Goal: Check status: Check status

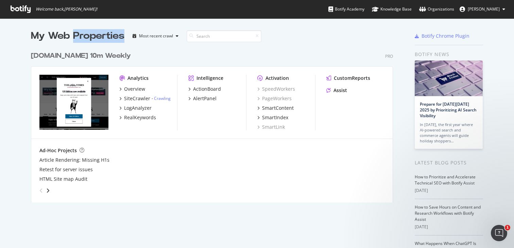
click at [74, 36] on div "My Web Properties" at bounding box center [78, 36] width 94 height 14
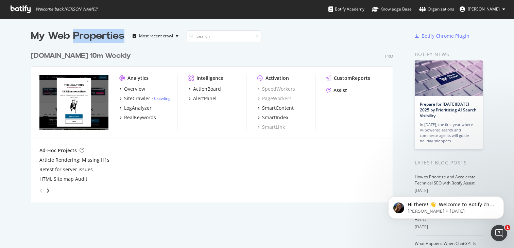
click at [61, 54] on div "[DOMAIN_NAME] 10m Weekly" at bounding box center [81, 56] width 100 height 10
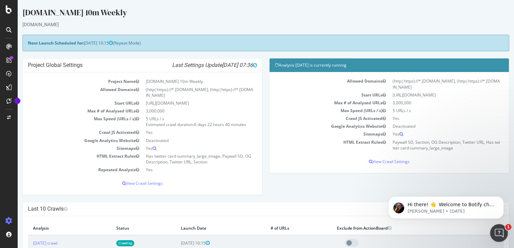
click at [496, 225] on div "Open Intercom Messenger" at bounding box center [498, 232] width 22 height 22
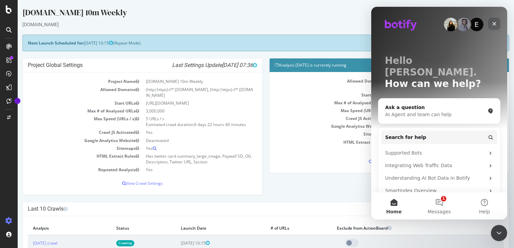
click at [494, 24] on icon "Close" at bounding box center [494, 23] width 5 height 5
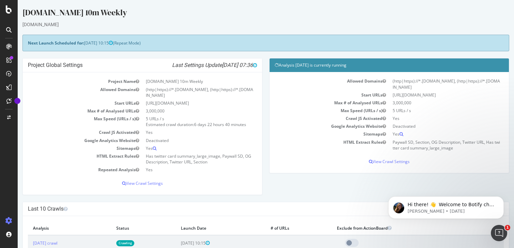
click at [12, 59] on div at bounding box center [11, 57] width 3 height 3
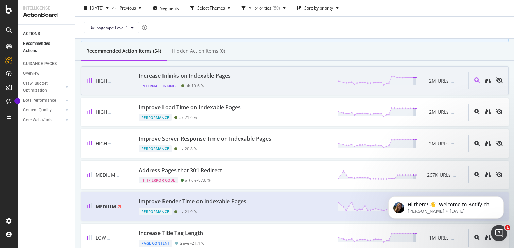
scroll to position [71, 0]
